Goal: Information Seeking & Learning: Understand process/instructions

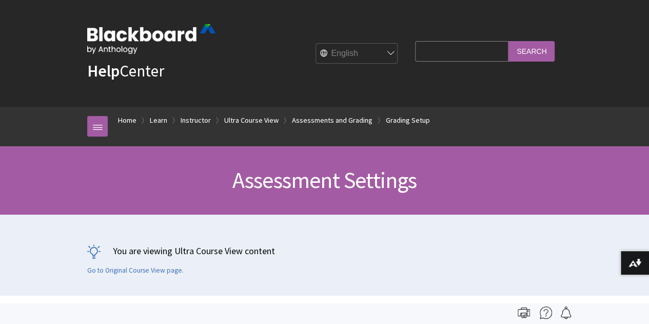
click at [423, 52] on input "Search Query" at bounding box center [461, 51] width 93 height 20
type input "A"
type input "Locate an assessment"
click at [541, 57] on input "Search" at bounding box center [531, 51] width 46 height 20
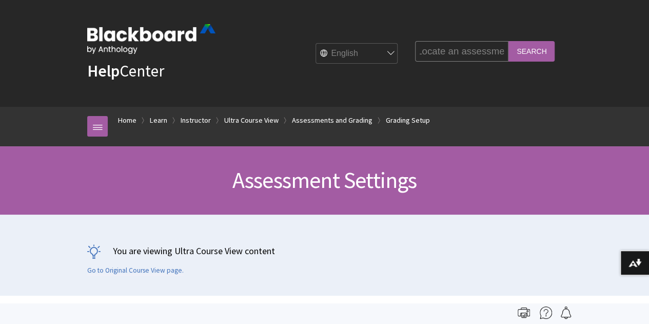
scroll to position [0, 0]
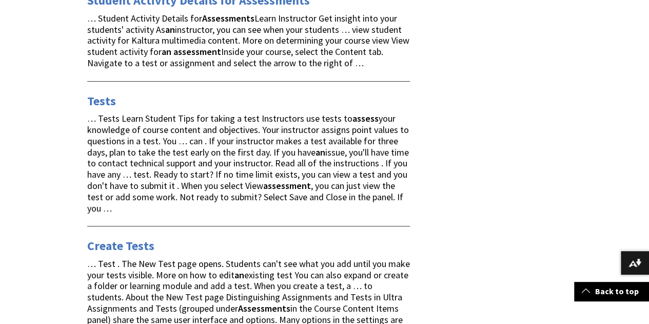
scroll to position [1999, 0]
click at [91, 93] on link "Tests" at bounding box center [101, 101] width 29 height 16
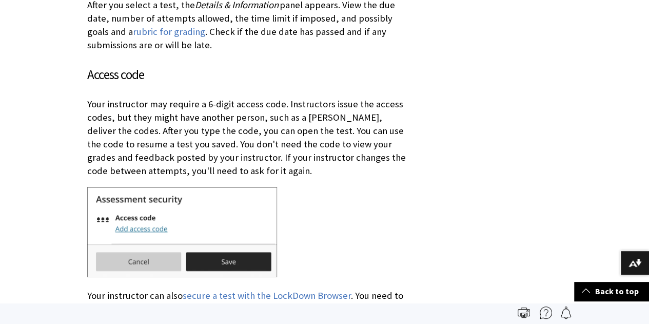
scroll to position [1474, 0]
